Goal: Task Accomplishment & Management: Complete application form

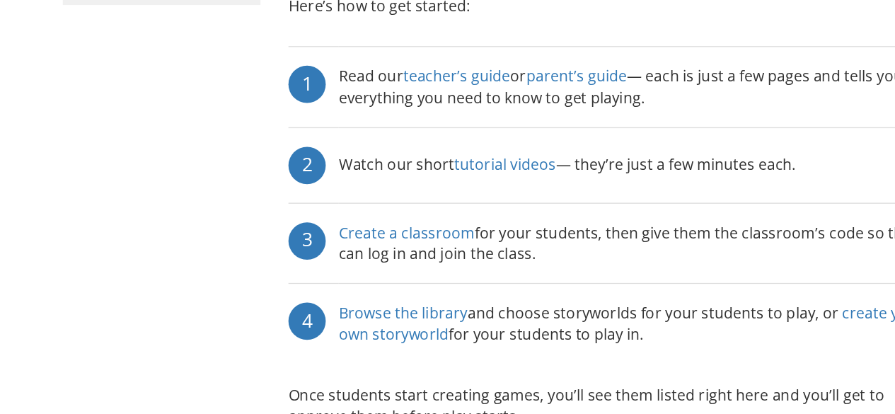
scroll to position [238, 0]
click at [453, 216] on link "tutorial videos" at bounding box center [450, 224] width 77 height 16
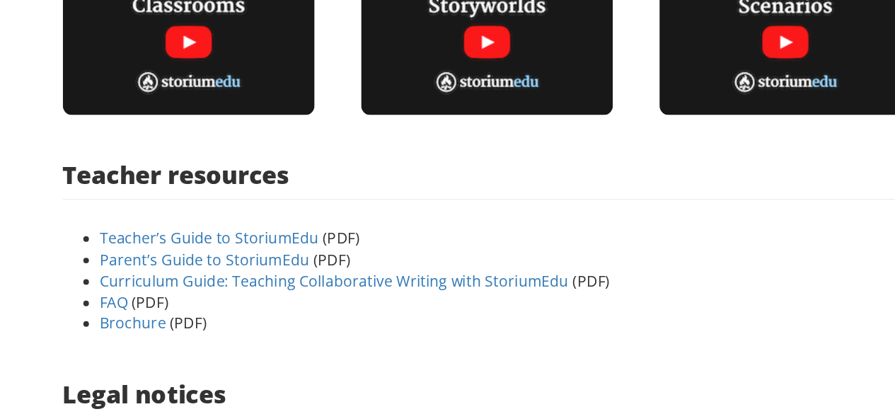
scroll to position [447, 0]
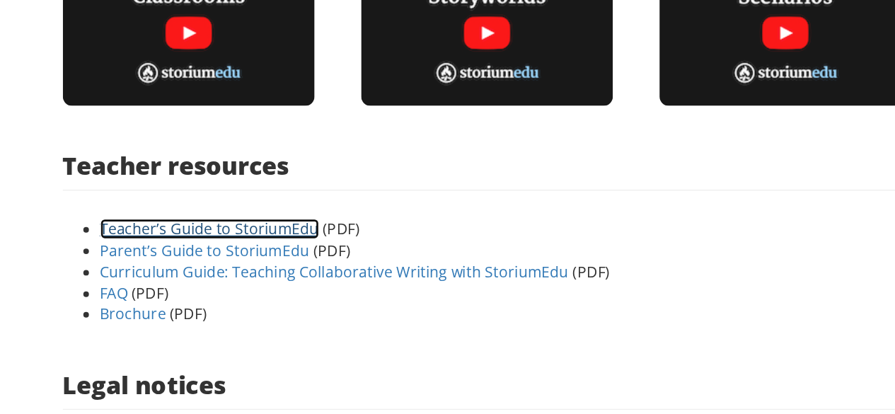
click at [277, 270] on link "Teacher’s Guide to StoriumEdu" at bounding box center [227, 273] width 166 height 16
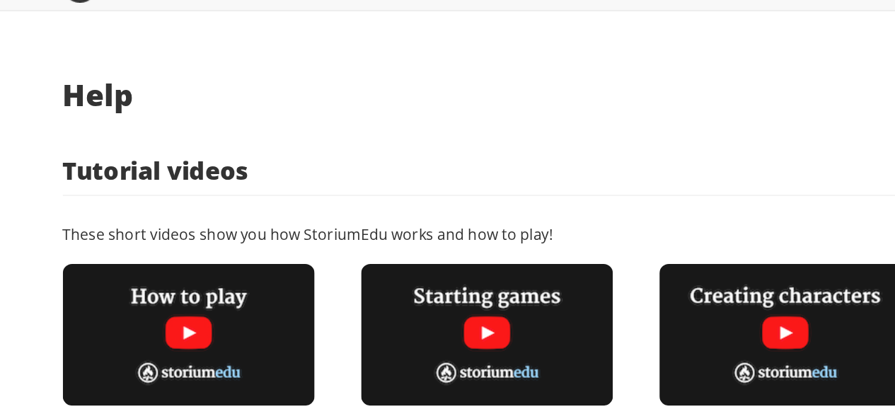
scroll to position [0, 0]
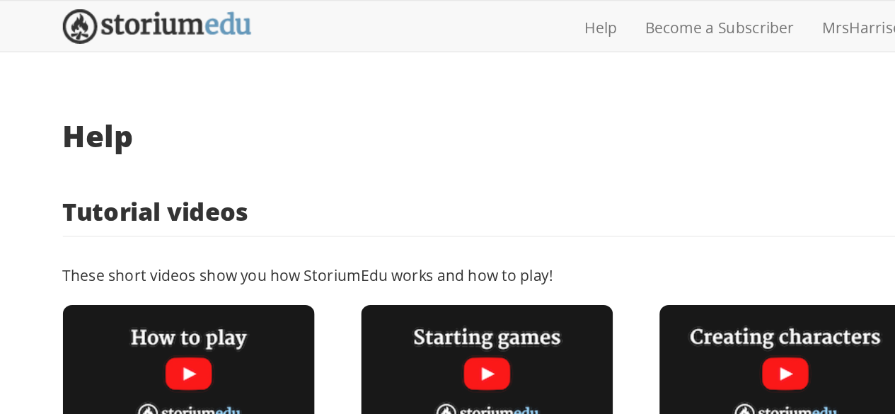
scroll to position [238, 0]
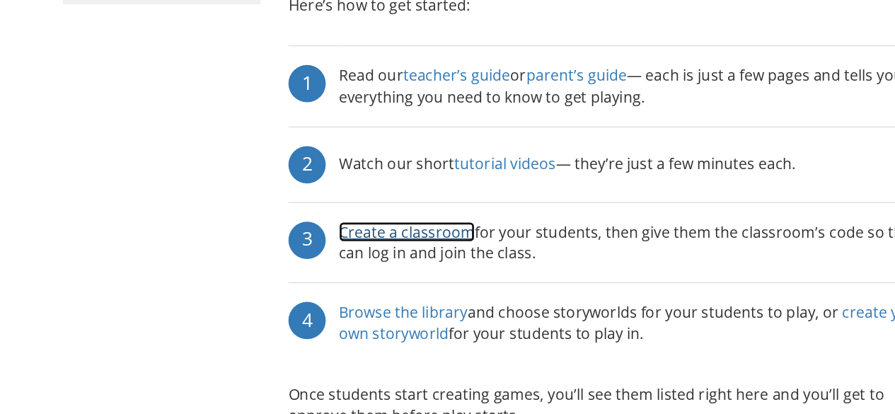
click at [408, 267] on link "Create a classroom" at bounding box center [376, 275] width 103 height 16
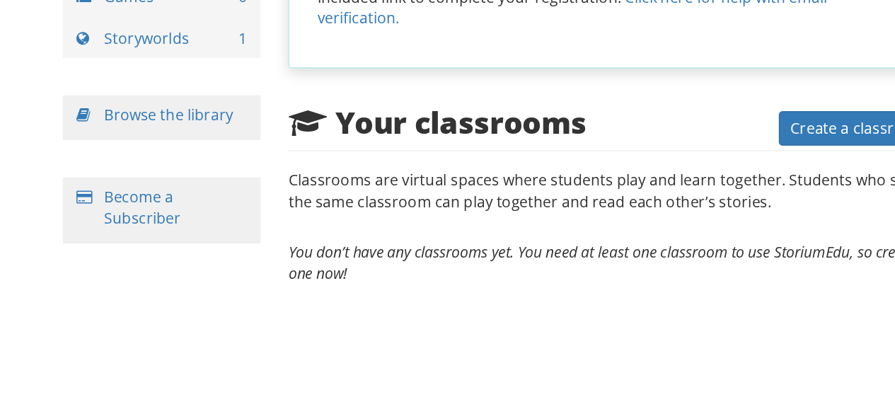
scroll to position [38, 0]
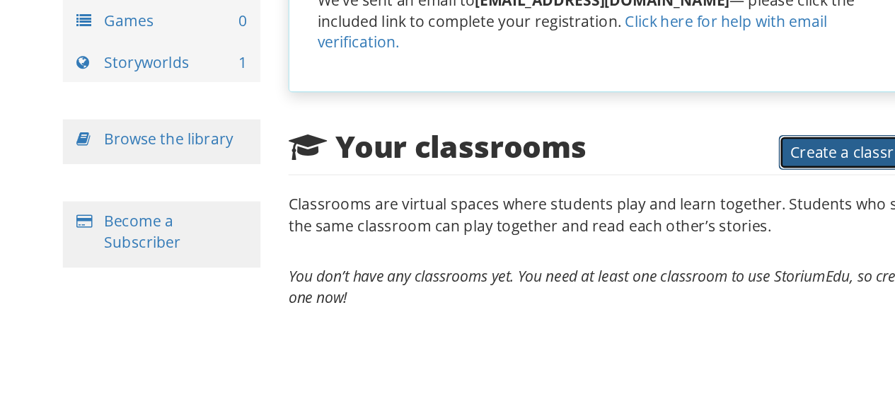
click at [685, 207] on span "Create a classroom" at bounding box center [719, 215] width 103 height 16
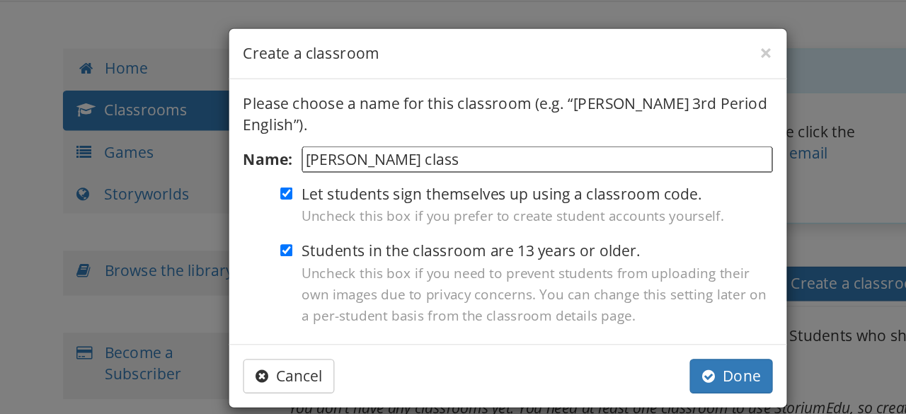
type input "[PERSON_NAME] class"
click at [288, 188] on input "Students in the classroom are 13 years or older. Uncheck this box if you need t…" at bounding box center [284, 189] width 9 height 9
checkbox input "false"
click at [610, 284] on span "button" at bounding box center [605, 284] width 10 height 11
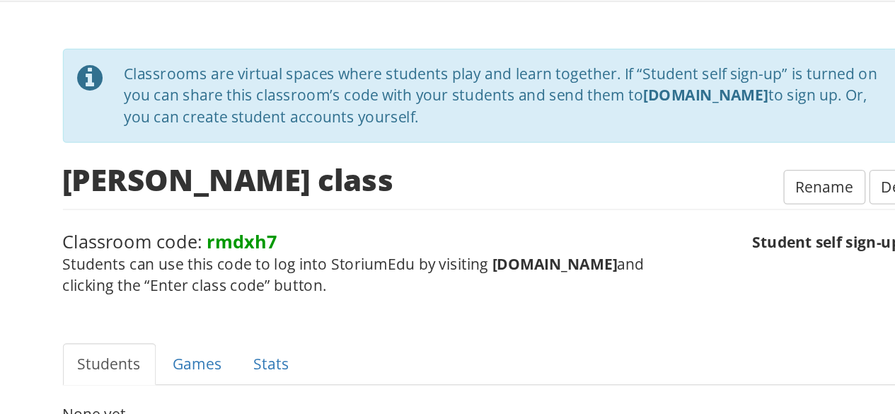
scroll to position [54, 0]
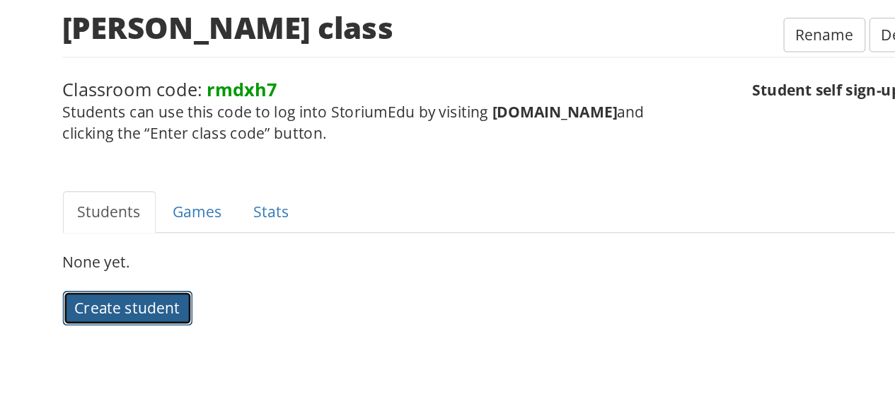
click at [181, 322] on button "Create student" at bounding box center [164, 334] width 98 height 26
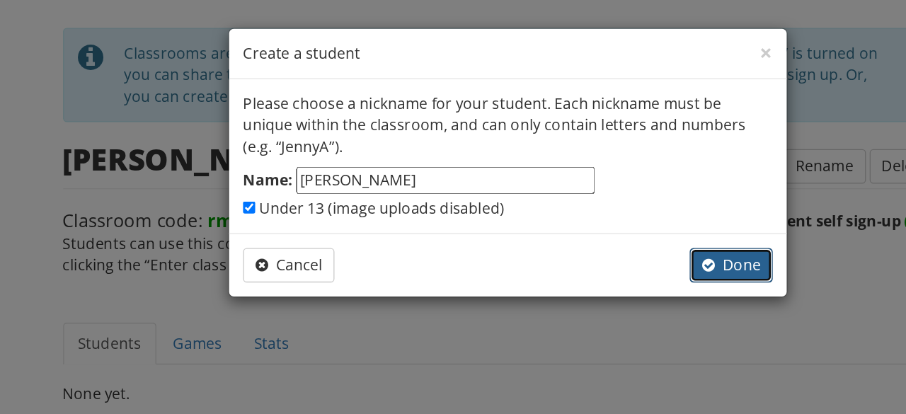
click at [612, 203] on span "Done" at bounding box center [622, 201] width 45 height 16
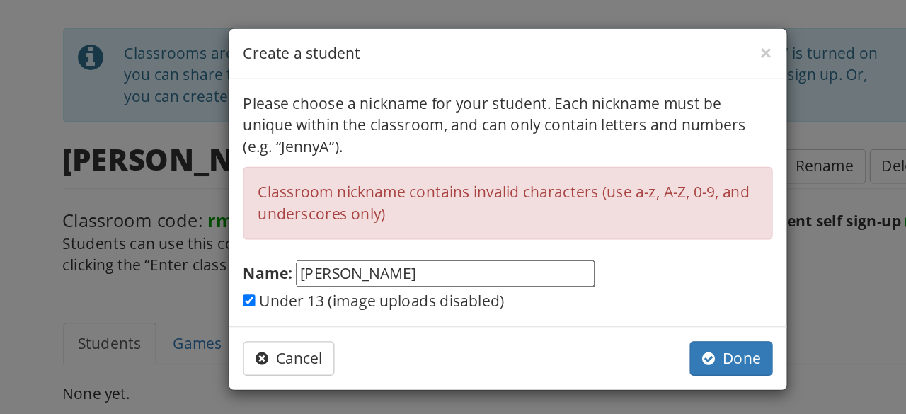
drag, startPoint x: 345, startPoint y: 205, endPoint x: 382, endPoint y: 205, distance: 37.5
click at [382, 205] on input "[PERSON_NAME]" at bounding box center [405, 207] width 226 height 21
click at [606, 269] on span "button" at bounding box center [605, 271] width 10 height 11
click at [612, 265] on span "Done" at bounding box center [622, 272] width 45 height 16
click at [350, 207] on input "[PERSON_NAME]" at bounding box center [405, 207] width 226 height 21
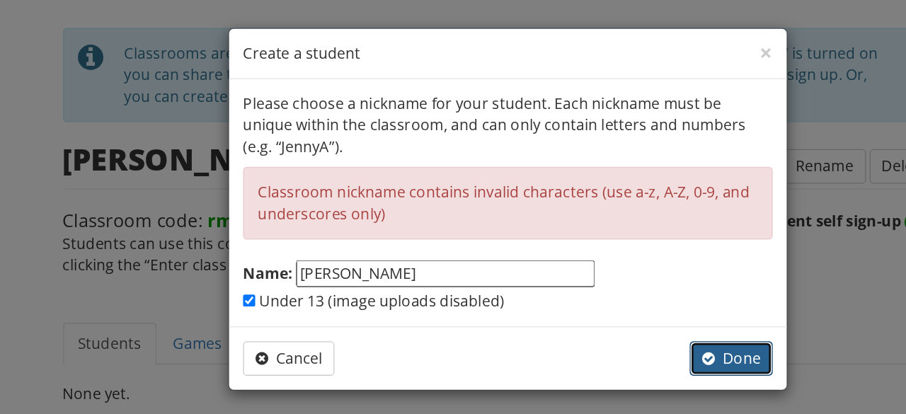
click at [599, 268] on button "Done" at bounding box center [622, 272] width 63 height 26
click at [350, 207] on input "[PERSON_NAME]" at bounding box center [405, 207] width 226 height 21
click at [606, 264] on span "button" at bounding box center [605, 272] width 10 height 16
drag, startPoint x: 308, startPoint y: 208, endPoint x: 357, endPoint y: 211, distance: 48.2
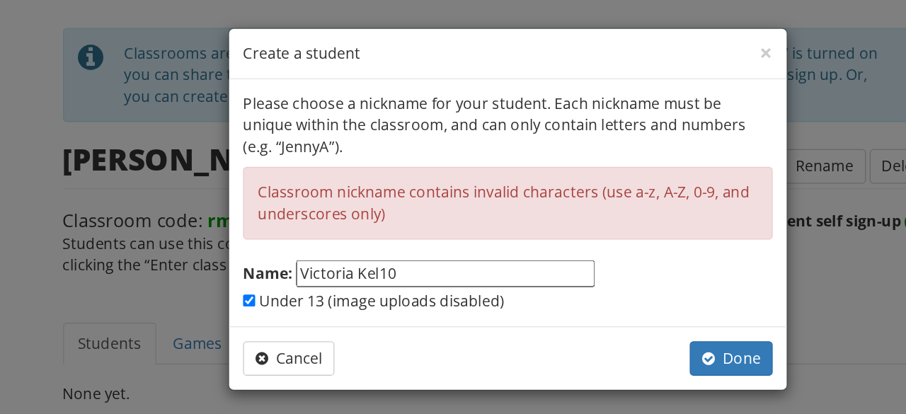
click at [357, 211] on input "Victoria Kel10" at bounding box center [405, 207] width 226 height 21
click at [618, 271] on span "Done" at bounding box center [622, 272] width 45 height 16
click at [350, 209] on input "[PERSON_NAME]" at bounding box center [405, 207] width 226 height 21
type input "Victoria Kelly2"
click at [604, 268] on span "button" at bounding box center [605, 271] width 10 height 11
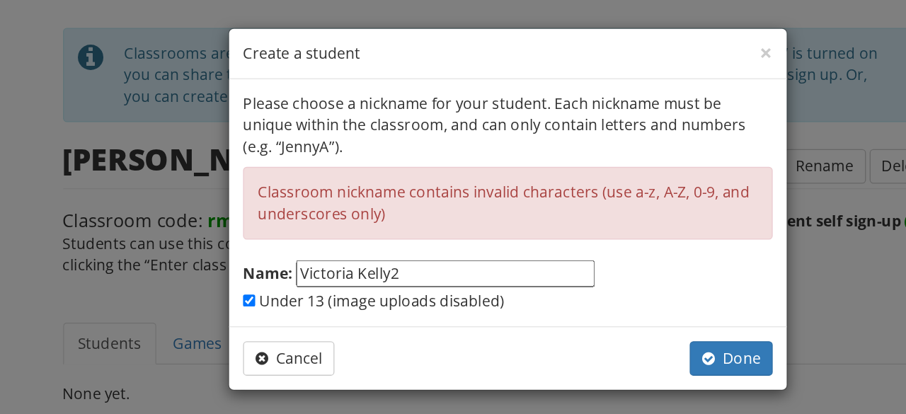
click at [296, 252] on div "Cancel Done" at bounding box center [452, 272] width 423 height 48
click at [296, 255] on div "Cancel Done" at bounding box center [452, 272] width 423 height 48
click at [296, 269] on span "Cancel" at bounding box center [286, 272] width 51 height 16
checkbox input "false"
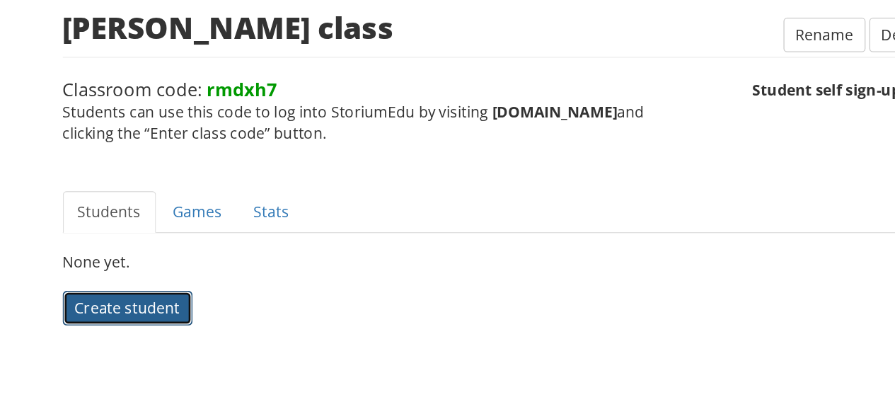
click at [189, 327] on span "Create student" at bounding box center [165, 333] width 80 height 16
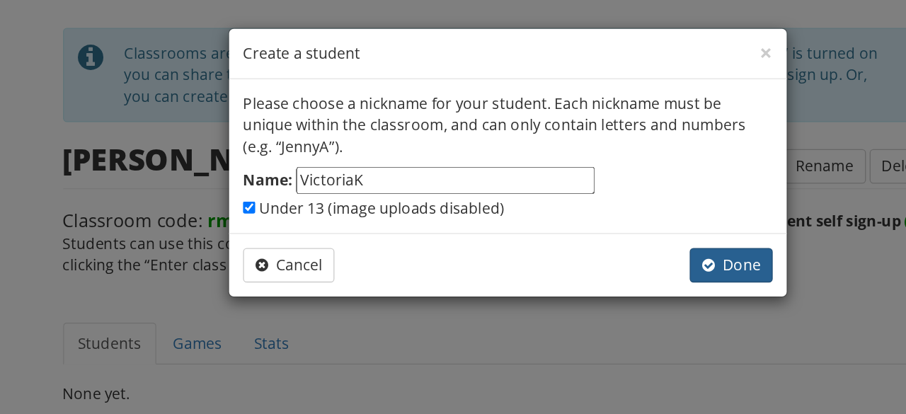
type input "VictoriaK"
click at [606, 200] on span "button" at bounding box center [605, 200] width 10 height 11
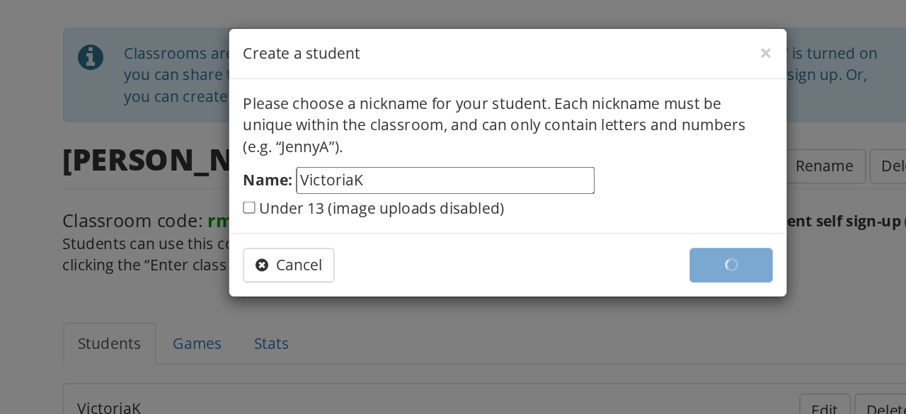
checkbox input "false"
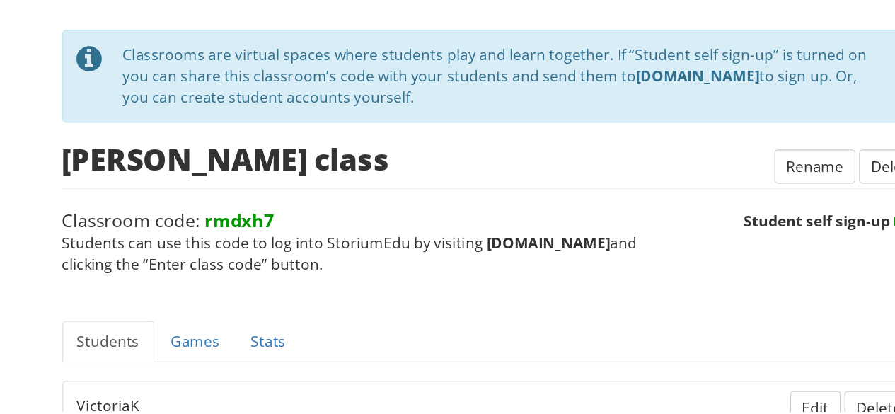
scroll to position [79, 0]
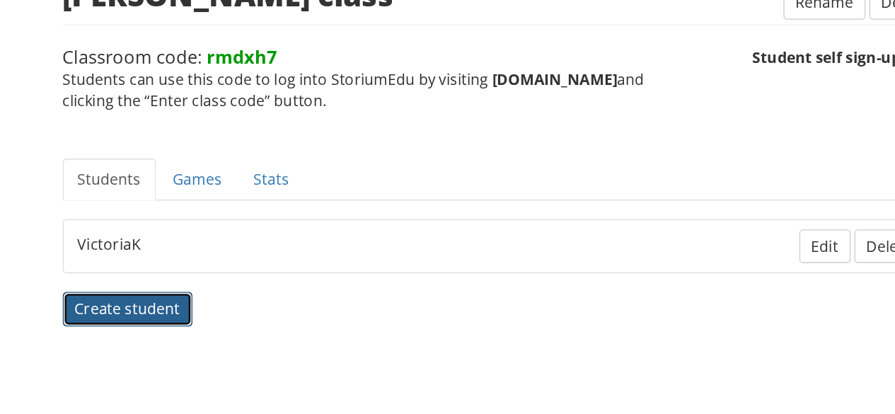
click at [201, 329] on span "Create student" at bounding box center [165, 334] width 80 height 16
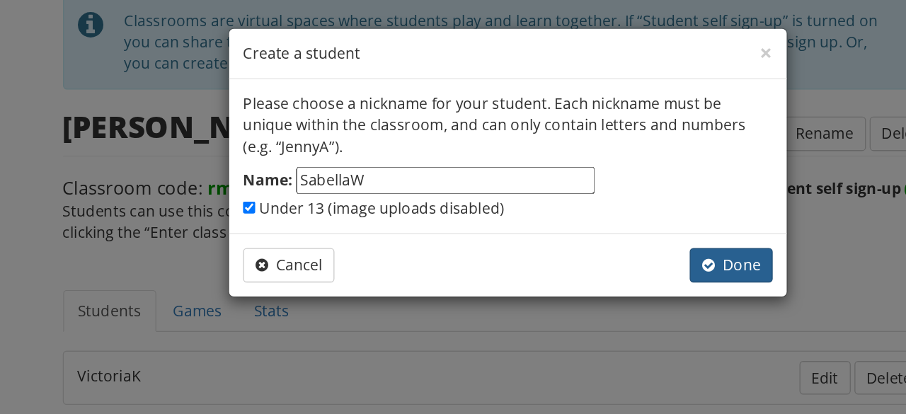
type input "SabellaW"
click at [604, 198] on span "button" at bounding box center [605, 200] width 10 height 11
checkbox input "false"
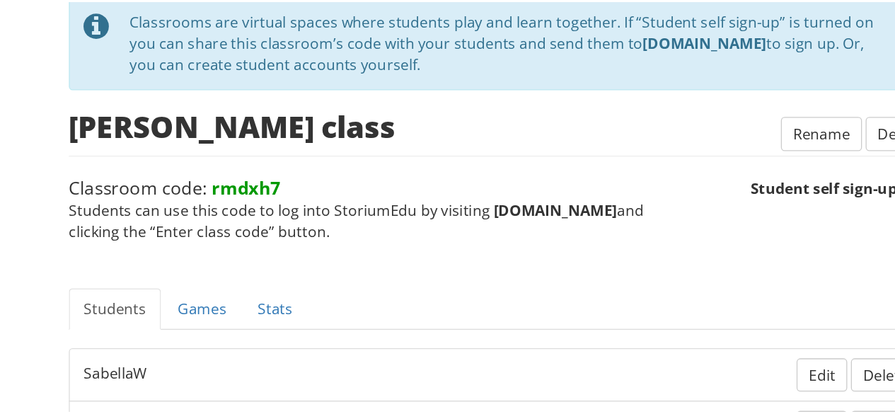
scroll to position [118, 0]
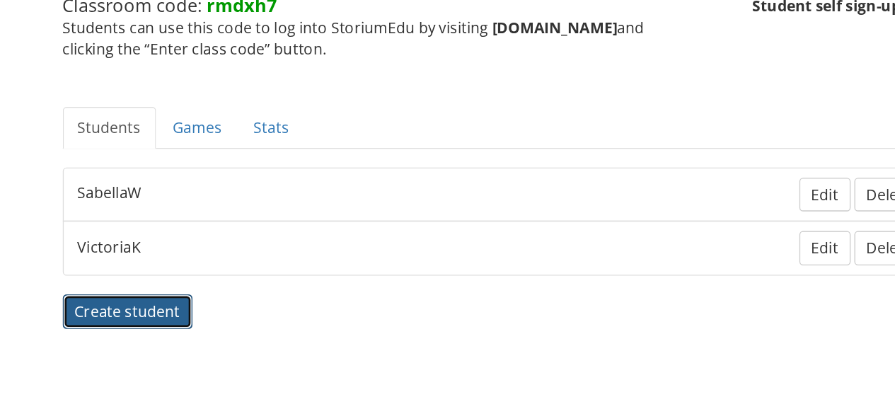
click at [163, 333] on span "Create student" at bounding box center [165, 336] width 80 height 16
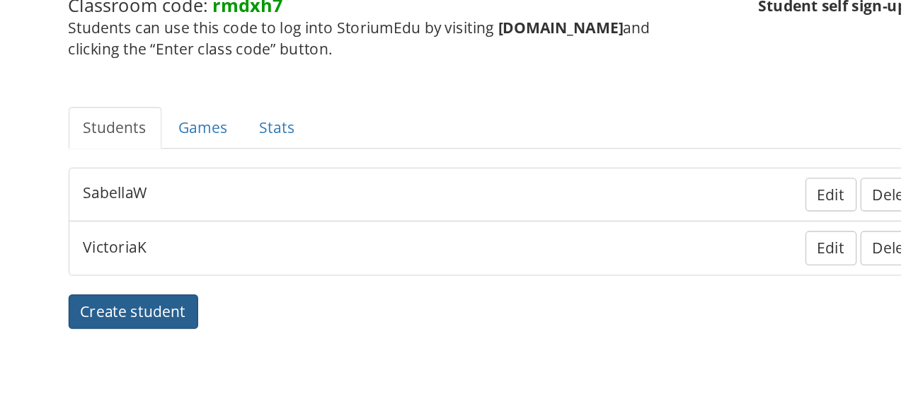
scroll to position [119, 0]
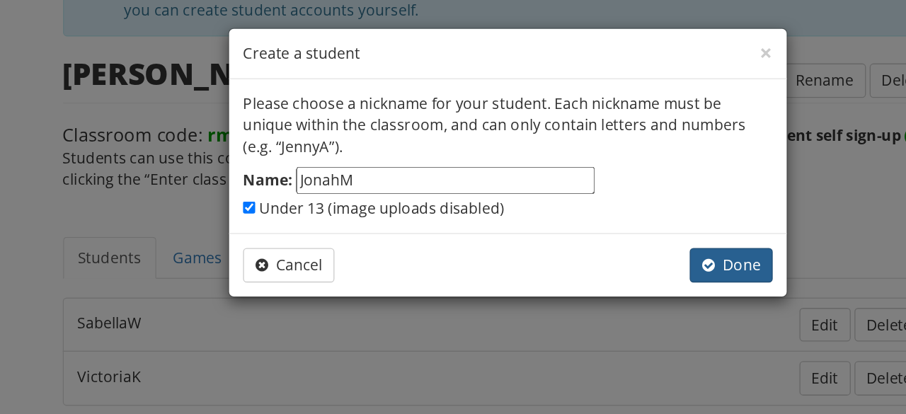
type input "JonahM"
click at [630, 200] on span "Done" at bounding box center [622, 201] width 45 height 16
checkbox input "false"
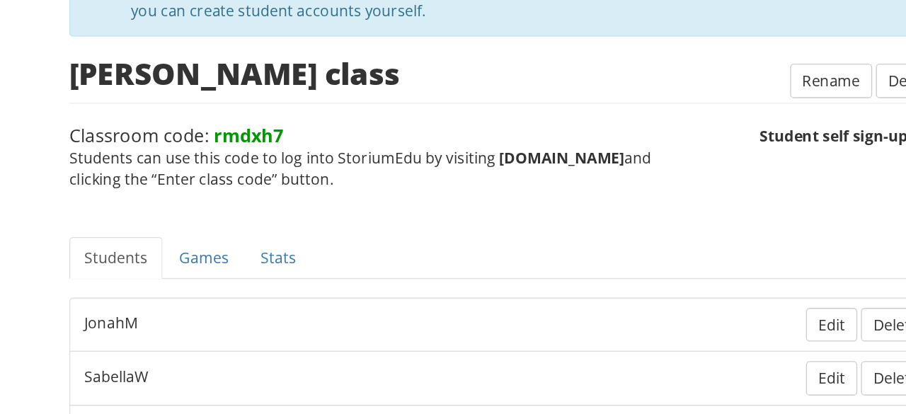
scroll to position [158, 0]
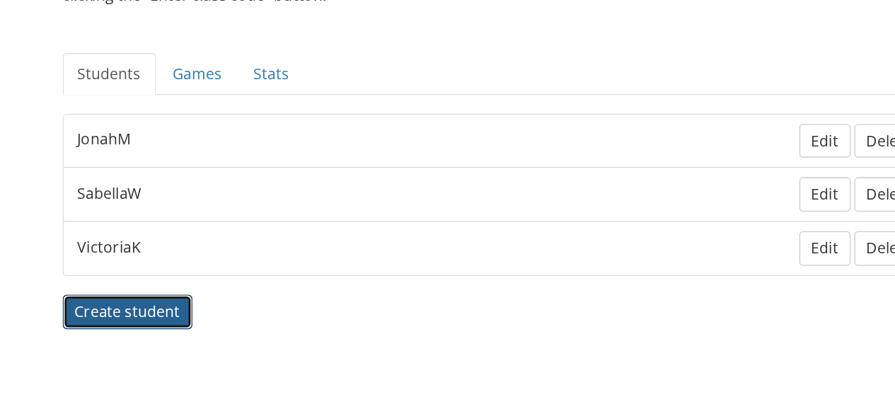
click at [176, 335] on span "Create student" at bounding box center [165, 336] width 80 height 16
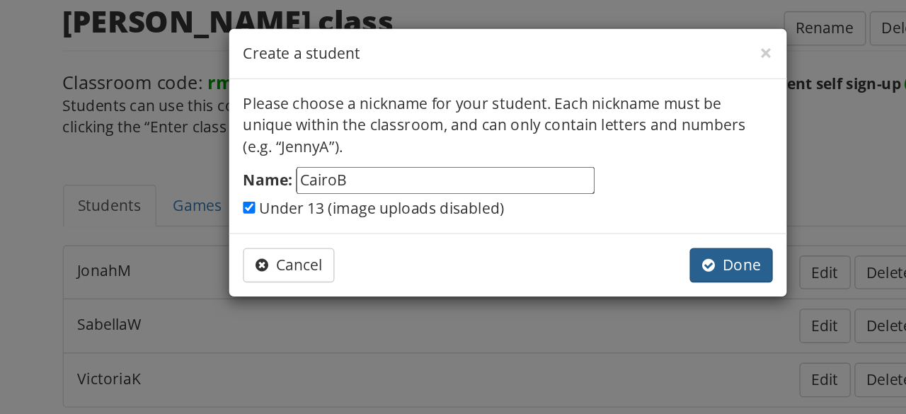
type input "CairoB"
click at [606, 197] on span "button" at bounding box center [605, 200] width 10 height 11
checkbox input "false"
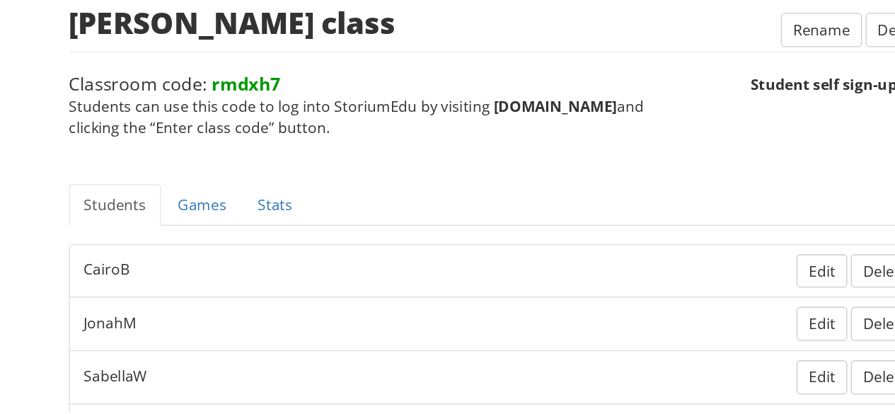
scroll to position [198, 0]
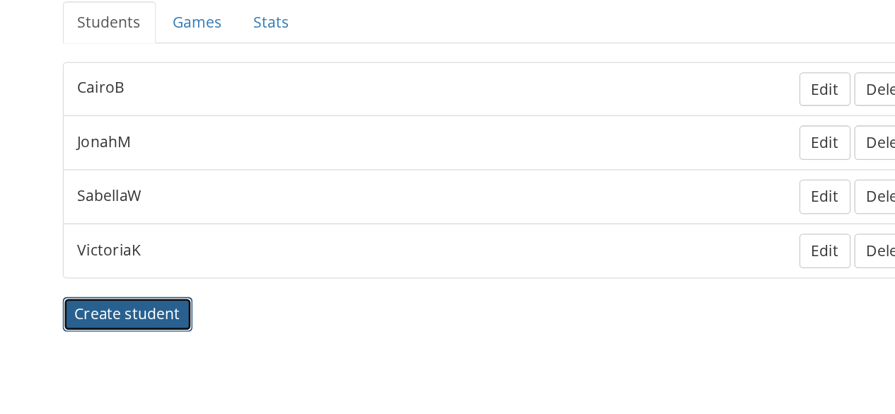
click at [178, 334] on span "Create student" at bounding box center [165, 338] width 80 height 16
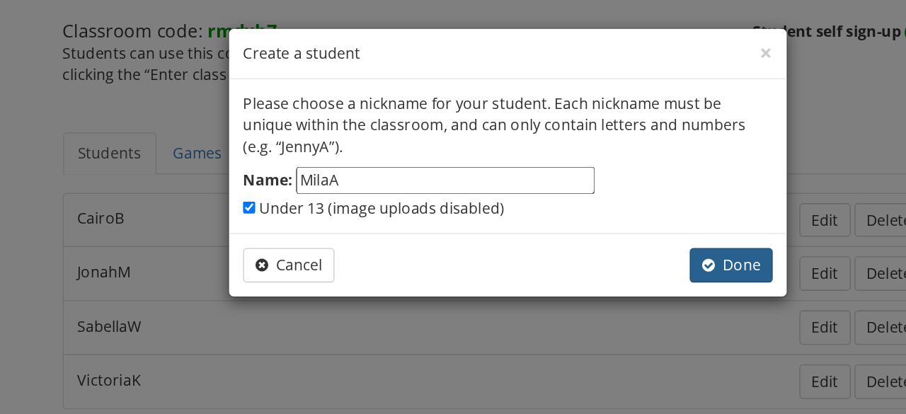
type input "MilaA"
click at [618, 201] on span "Done" at bounding box center [622, 201] width 45 height 16
checkbox input "false"
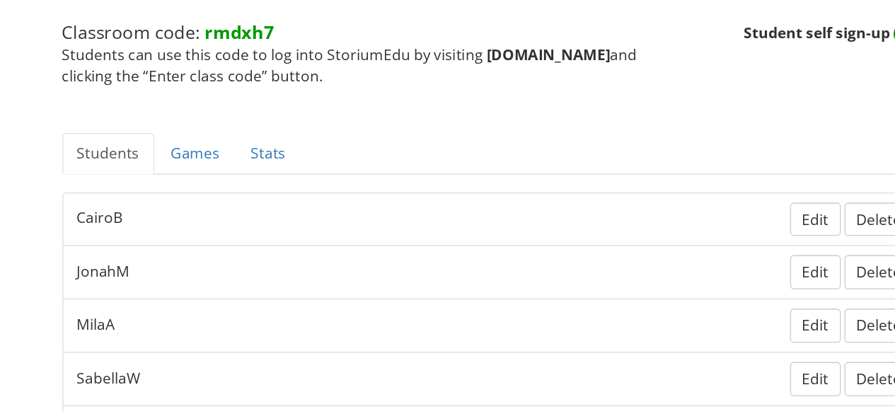
scroll to position [238, 0]
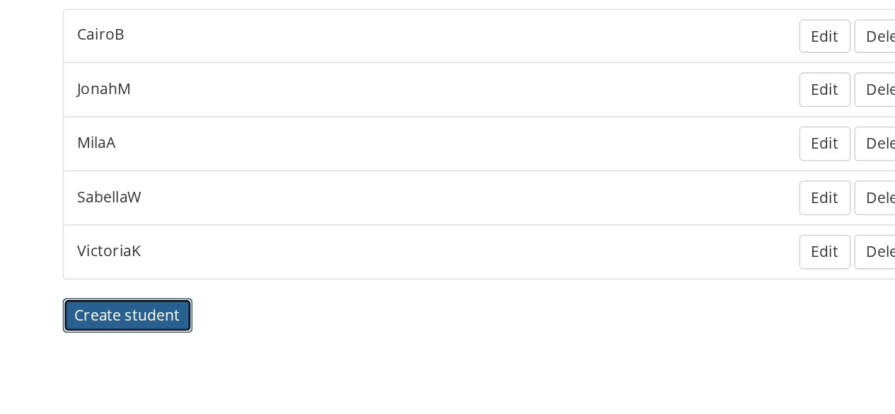
click at [190, 336] on span "Create student" at bounding box center [165, 338] width 80 height 16
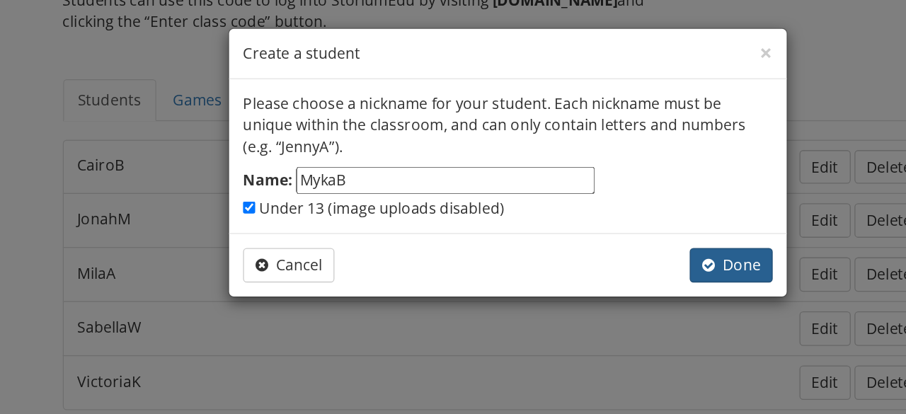
type input "MykaB"
click at [607, 197] on span "button" at bounding box center [605, 200] width 10 height 11
checkbox input "false"
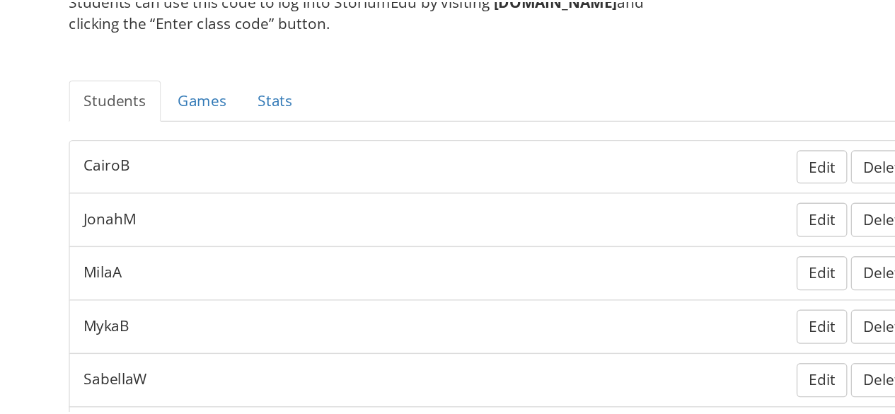
scroll to position [279, 0]
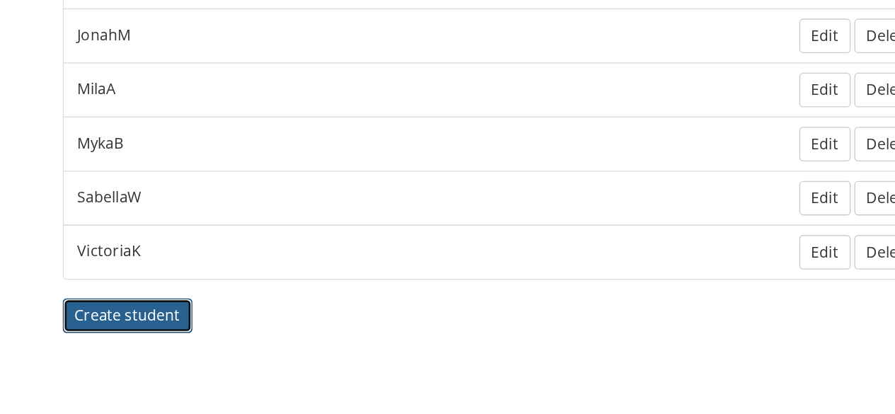
click at [206, 326] on button "Create student" at bounding box center [164, 339] width 98 height 26
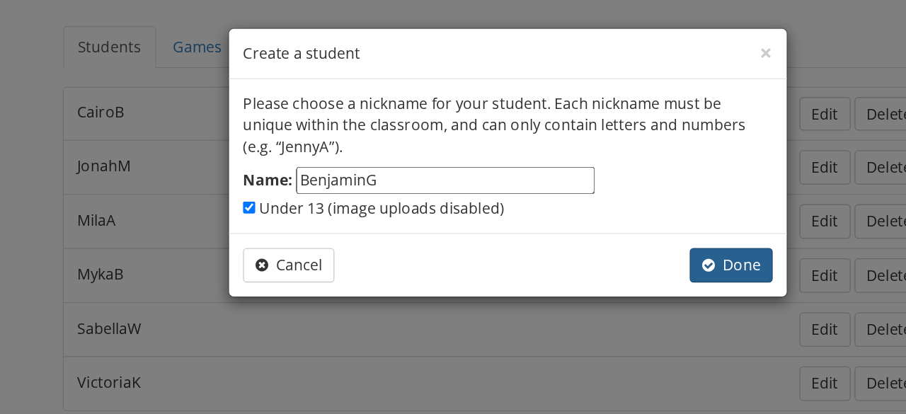
type input "BenjaminG"
click at [622, 201] on span "Done" at bounding box center [622, 201] width 45 height 16
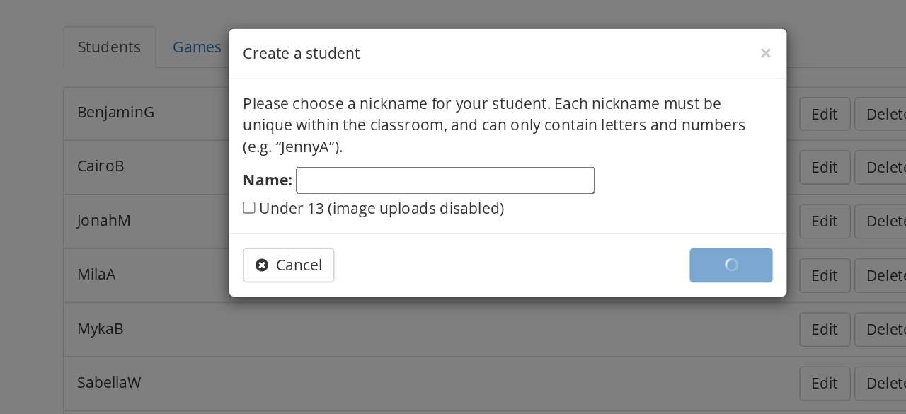
checkbox input "false"
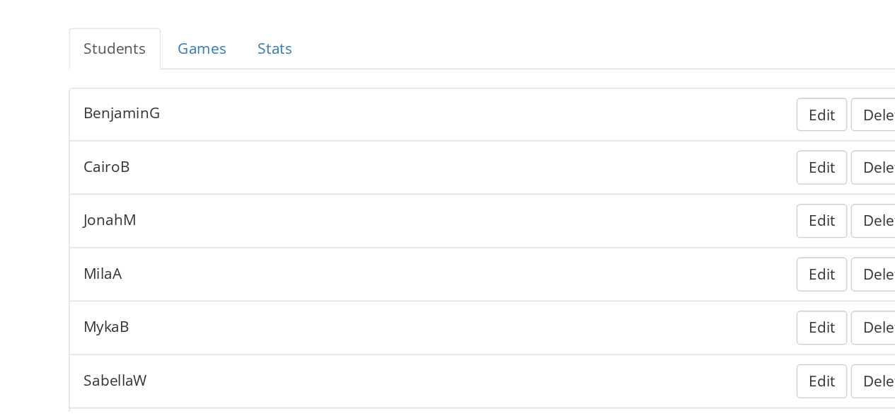
scroll to position [318, 0]
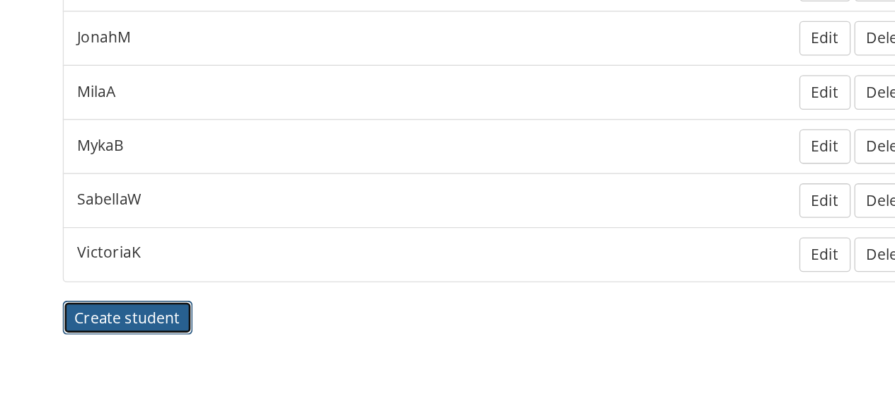
click at [193, 338] on button "Create student" at bounding box center [164, 341] width 98 height 26
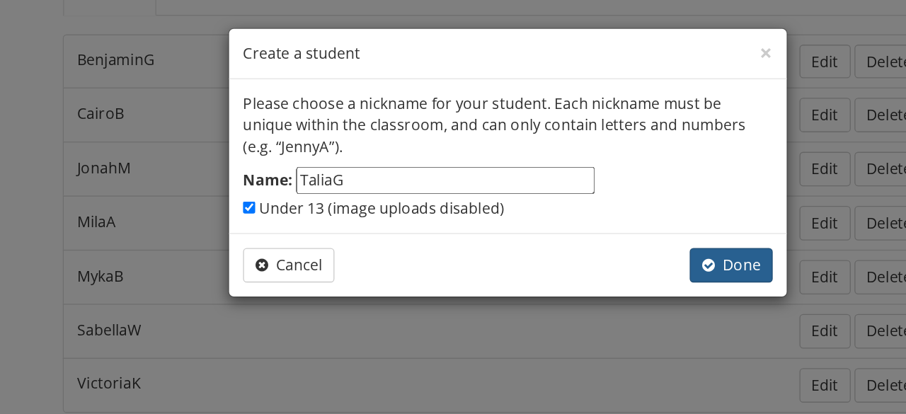
type input "TaliaG"
click at [617, 202] on span "Done" at bounding box center [622, 201] width 45 height 16
checkbox input "false"
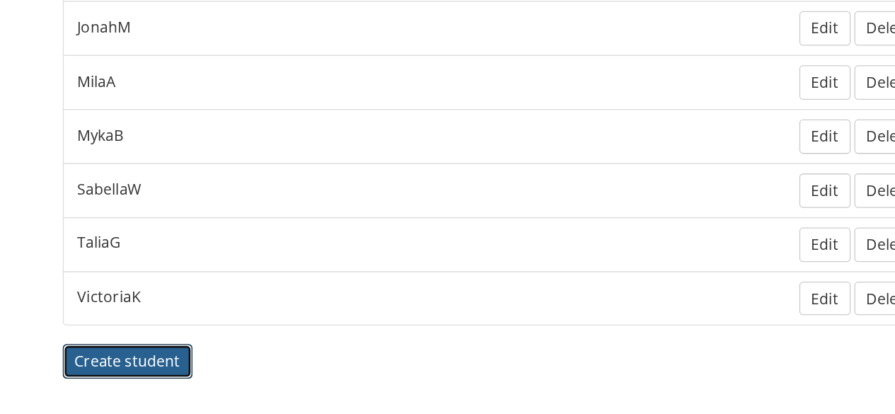
scroll to position [359, 0]
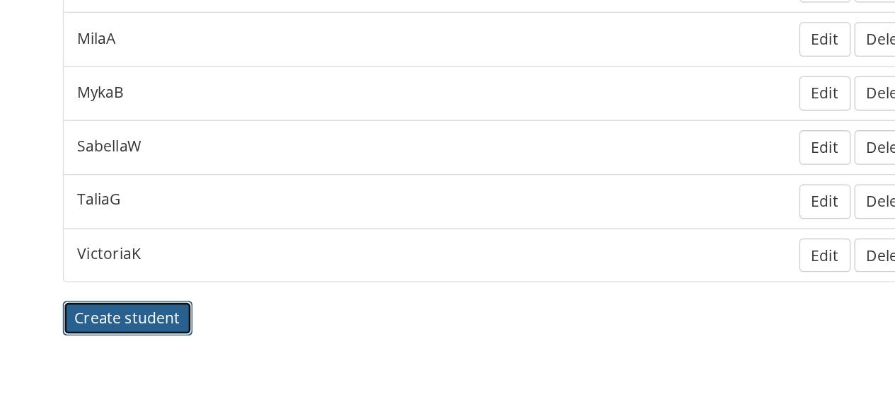
click at [153, 333] on span "Create student" at bounding box center [165, 341] width 80 height 16
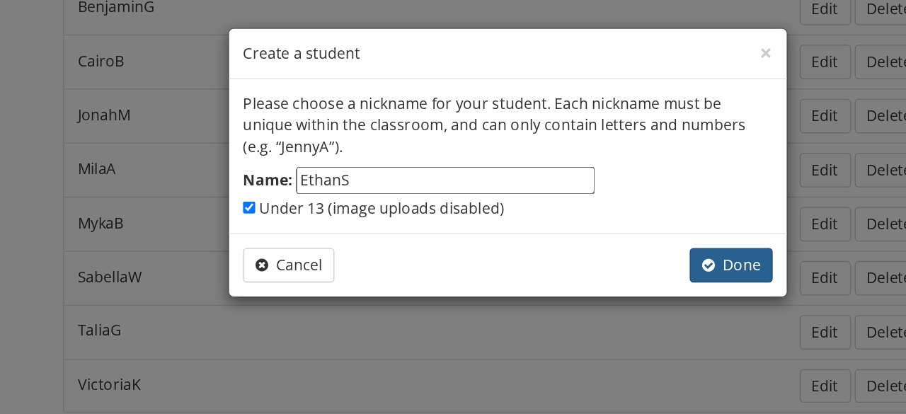
type input "EthanS"
click at [607, 197] on span "button" at bounding box center [605, 200] width 10 height 11
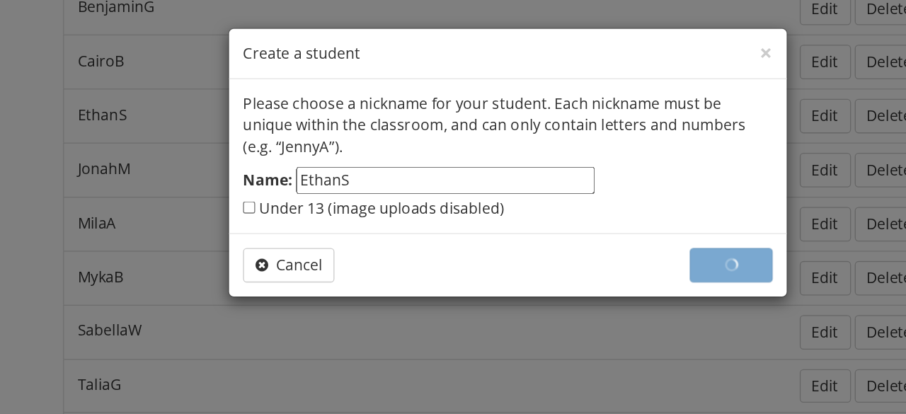
checkbox input "false"
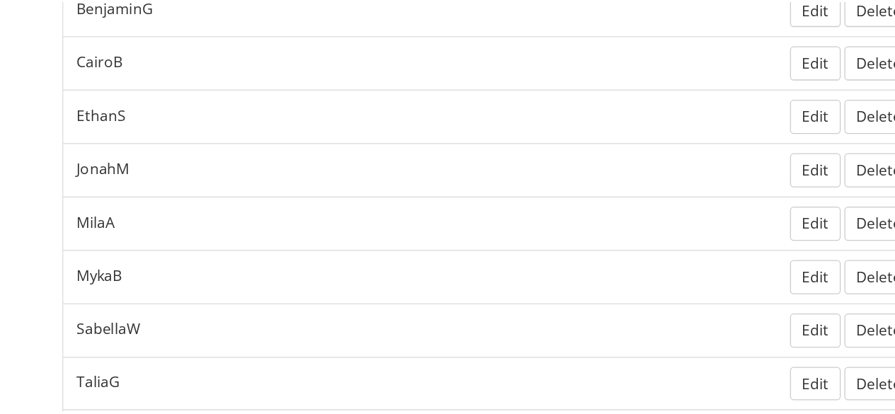
scroll to position [398, 0]
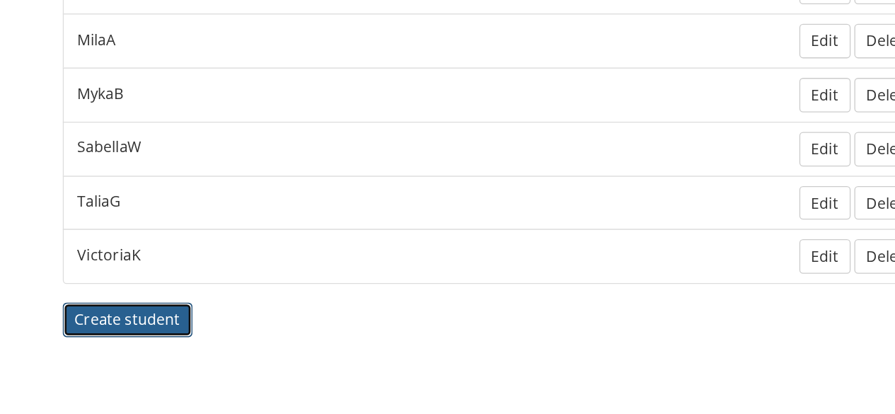
click at [194, 334] on span "Create student" at bounding box center [165, 342] width 80 height 16
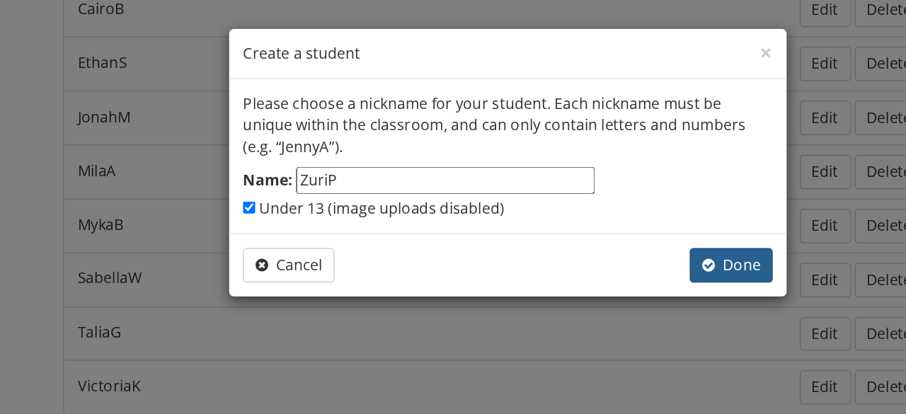
type input "ZuriP"
click at [616, 199] on span "Done" at bounding box center [622, 201] width 45 height 16
checkbox input "false"
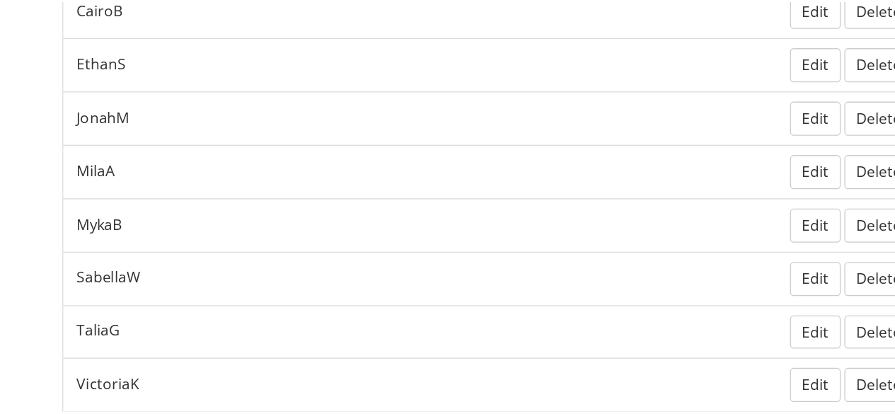
scroll to position [439, 0]
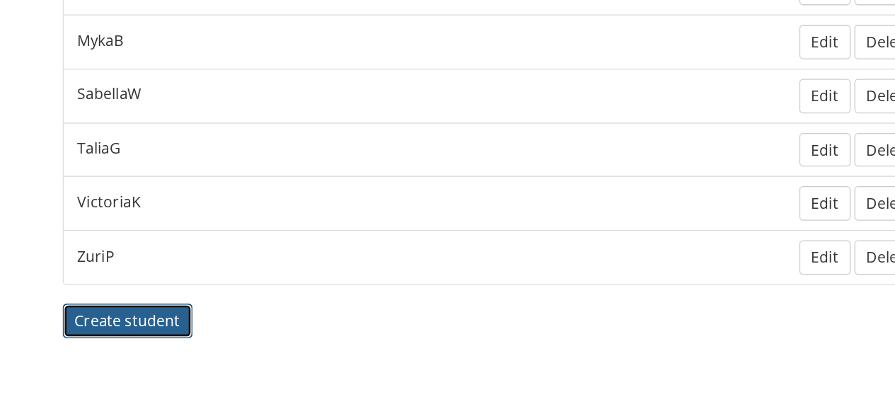
click at [204, 330] on button "Create student" at bounding box center [164, 343] width 98 height 26
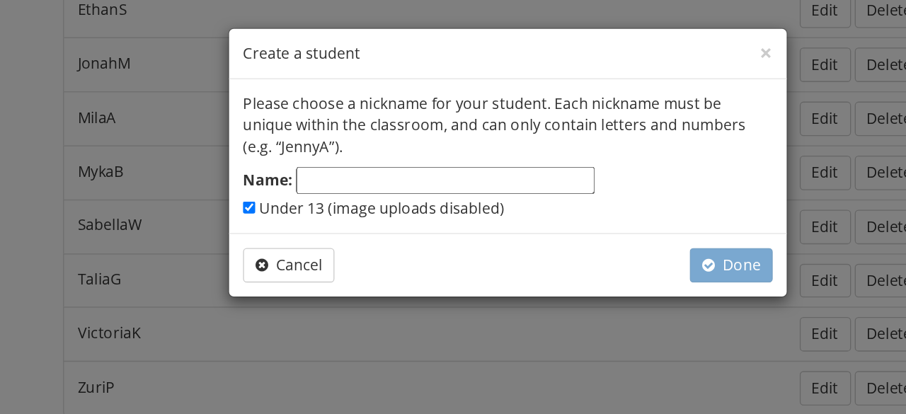
type input "M"
type input "NoahL"
click at [604, 200] on span "button" at bounding box center [605, 200] width 10 height 11
checkbox input "false"
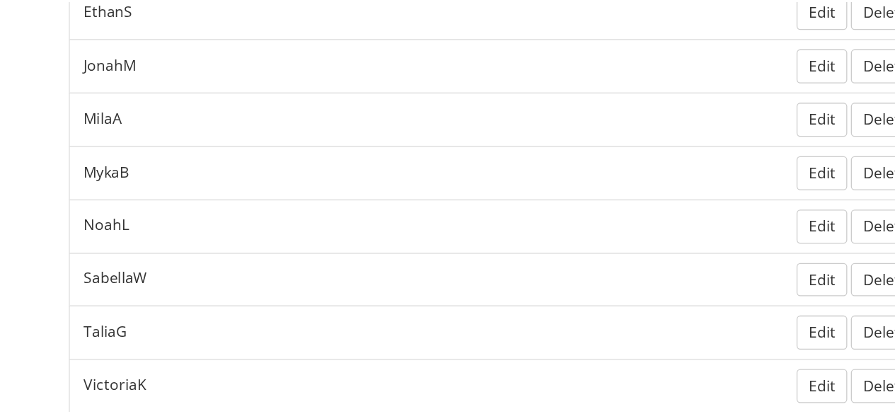
scroll to position [478, 0]
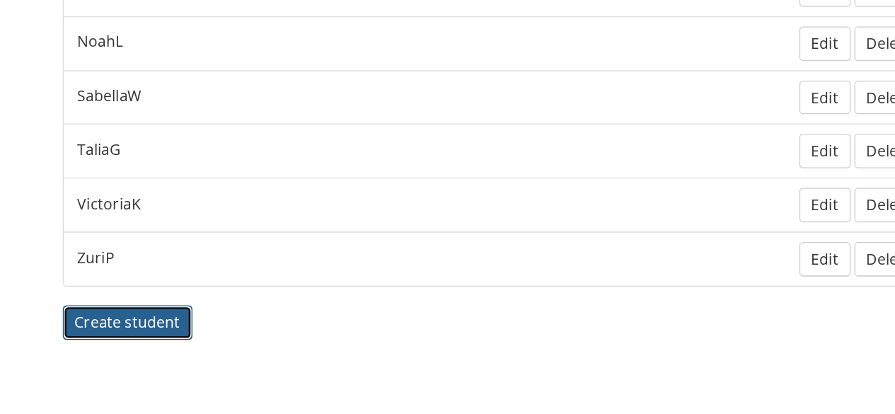
click at [170, 336] on span "Create student" at bounding box center [165, 344] width 80 height 16
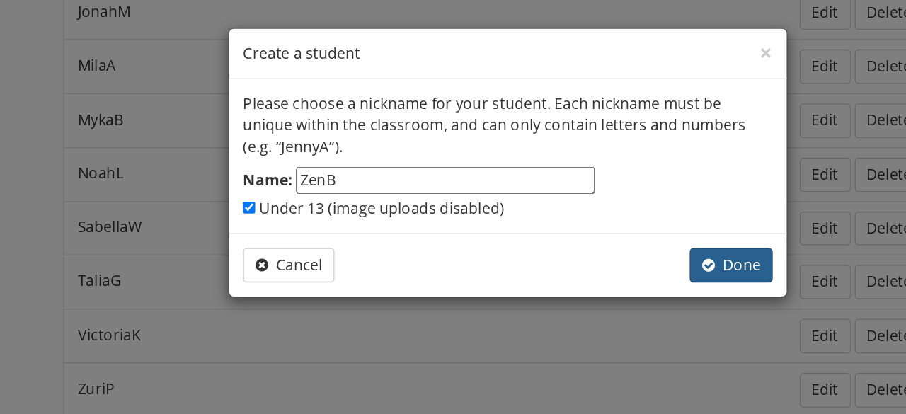
type input "ZenB"
click at [613, 202] on span "Done" at bounding box center [622, 201] width 45 height 16
checkbox input "false"
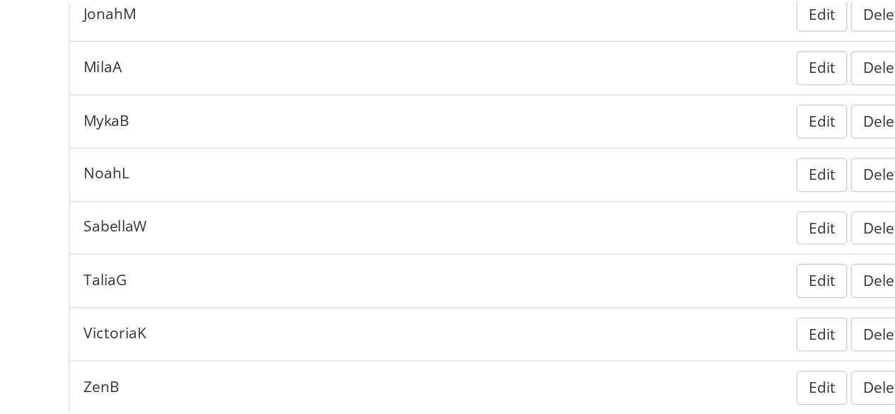
scroll to position [519, 0]
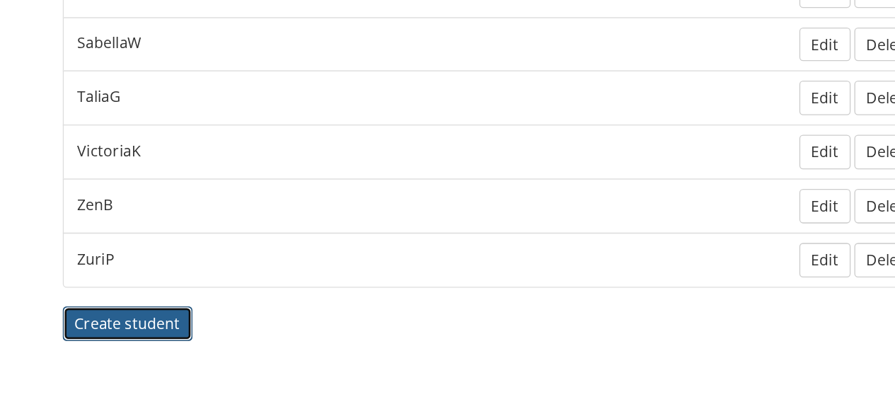
click at [204, 332] on button "Create student" at bounding box center [164, 345] width 98 height 26
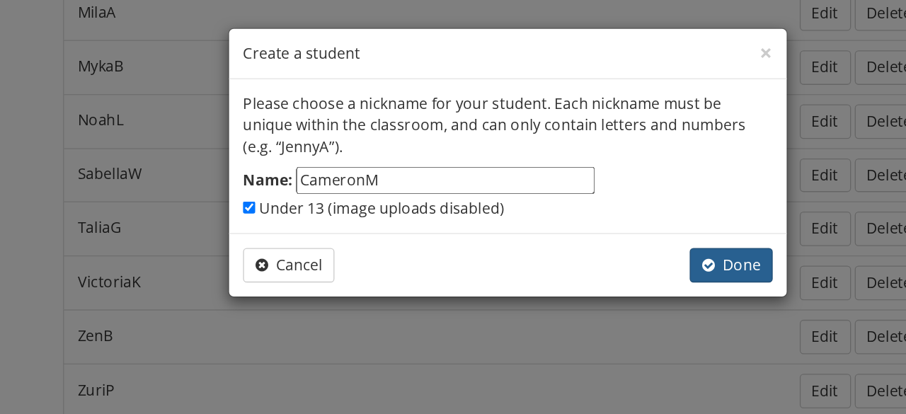
type input "CameronM"
click at [627, 201] on span "Done" at bounding box center [622, 201] width 45 height 16
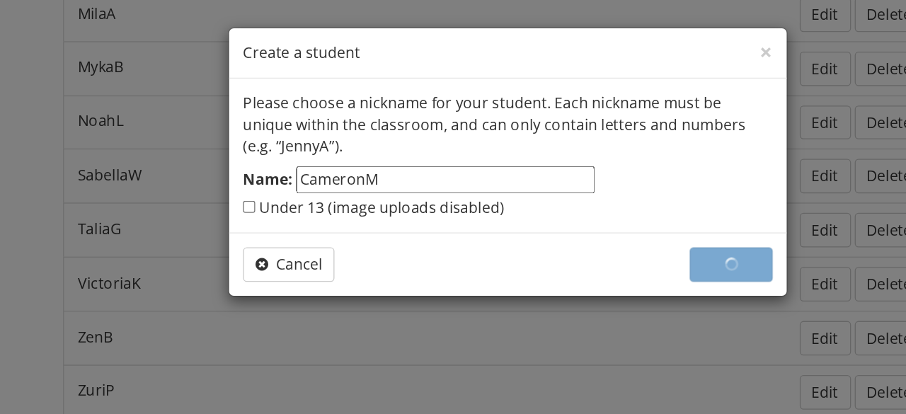
checkbox input "false"
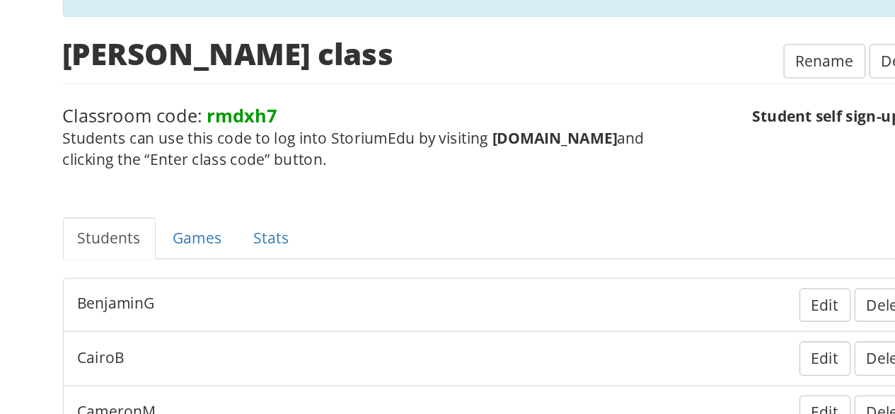
scroll to position [131, 0]
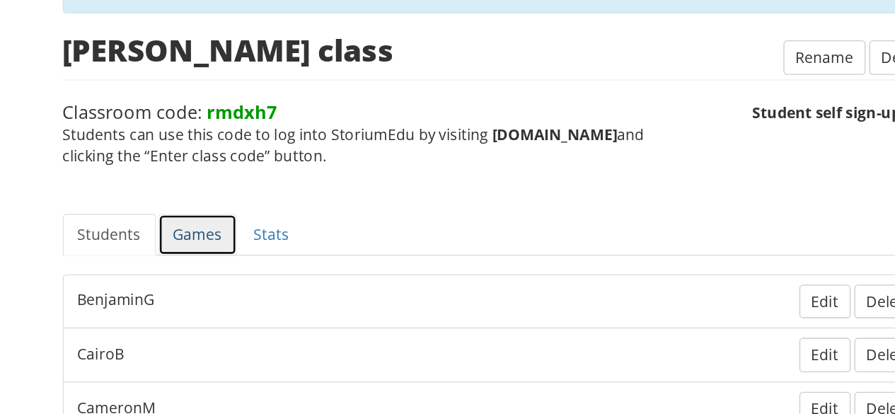
click at [205, 175] on link "Games" at bounding box center [217, 184] width 60 height 32
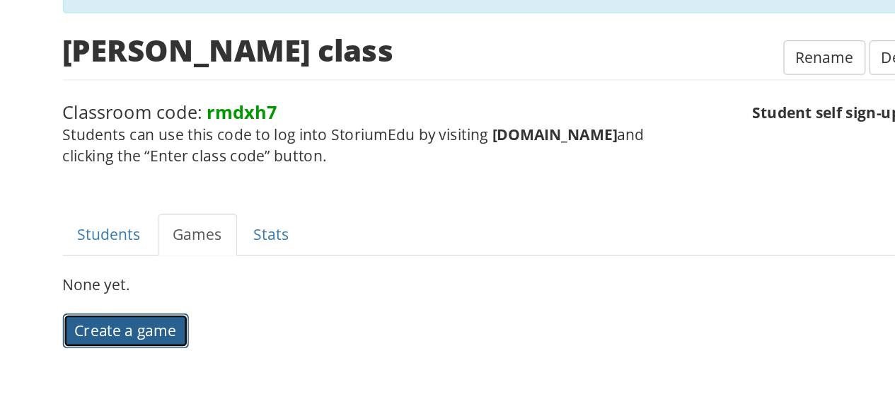
click at [185, 331] on span "Create a game" at bounding box center [163, 333] width 77 height 16
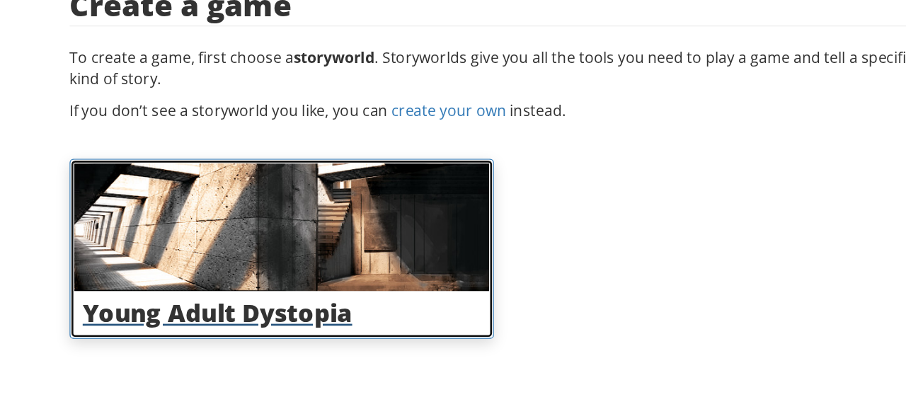
click at [308, 337] on h3 "Young Adult Dystopia" at bounding box center [281, 337] width 302 height 21
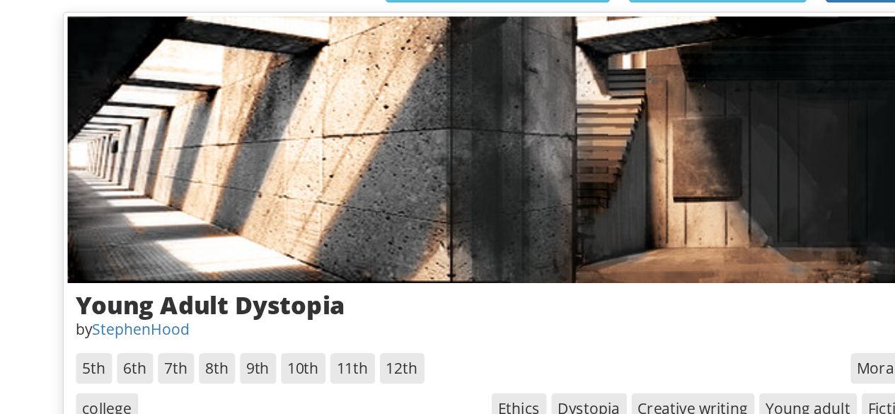
click at [164, 377] on span "6th" at bounding box center [170, 378] width 28 height 23
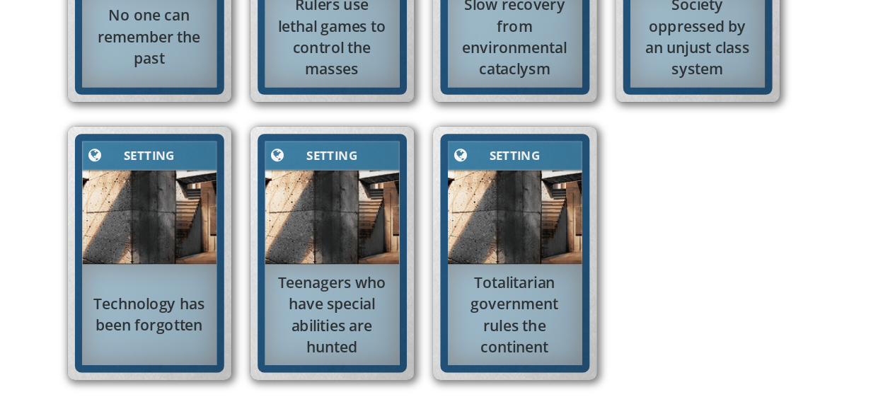
scroll to position [941, 0]
